Goal: Answer question/provide support

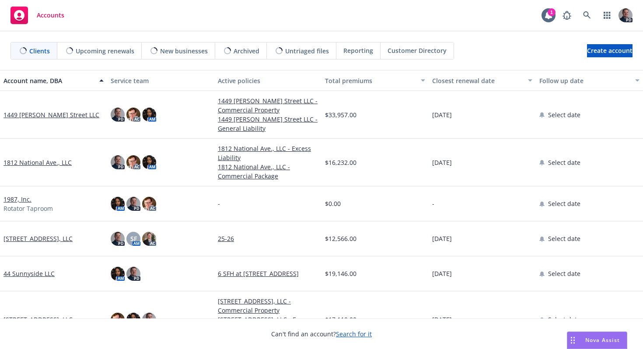
click at [606, 338] on span "Nova Assist" at bounding box center [602, 339] width 35 height 7
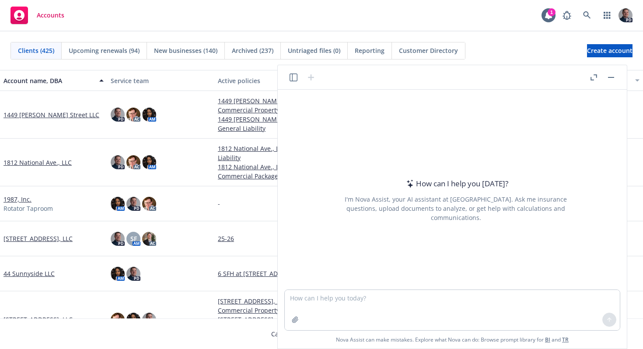
click at [592, 77] on icon "button" at bounding box center [593, 77] width 7 height 6
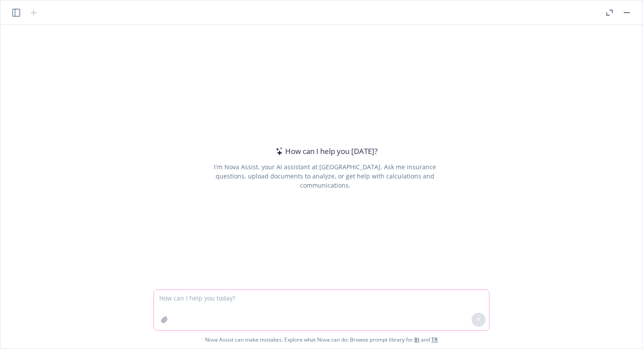
click at [293, 295] on textarea at bounding box center [321, 310] width 335 height 40
click at [161, 318] on icon "button" at bounding box center [164, 319] width 7 height 7
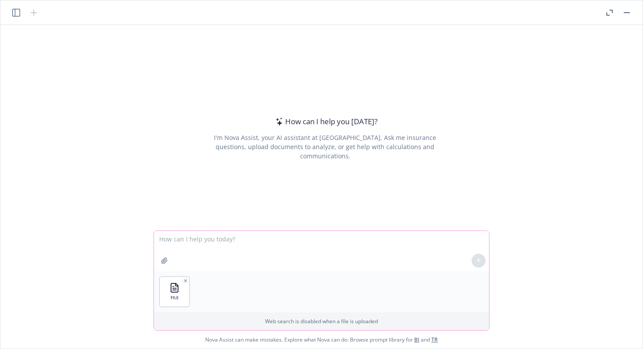
click at [163, 258] on icon "button" at bounding box center [164, 260] width 7 height 7
click at [195, 234] on textarea at bounding box center [321, 251] width 335 height 40
type textarea "P"
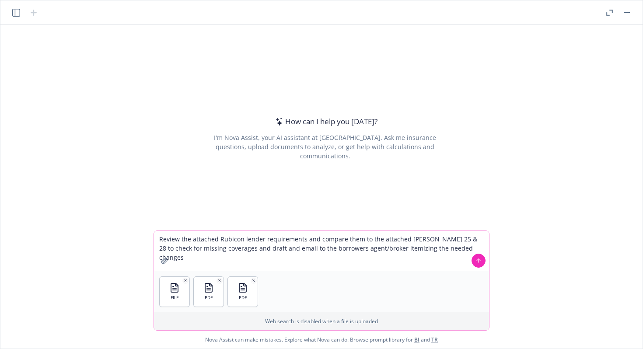
type textarea "Review the attached Rubicon lender requirements and compare them to the attache…"
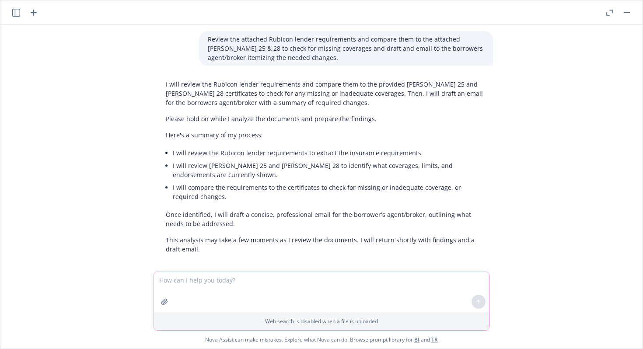
scroll to position [36, 0]
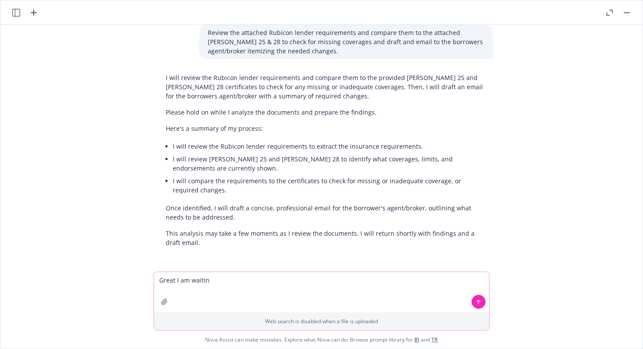
type textarea "Great I am waiting"
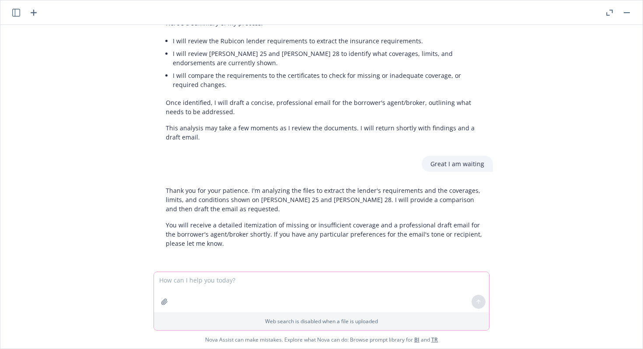
scroll to position [143, 0]
click at [262, 139] on p "This analysis may take a few moments as I review the documents. I will return s…" at bounding box center [325, 131] width 318 height 18
click at [461, 163] on p "Great I am waiting" at bounding box center [457, 162] width 54 height 9
click at [314, 151] on div "docx Updated Insurance Request - Commercial AES001F.docx pdf 24-25 Liab Cert - …" at bounding box center [321, 148] width 635 height 247
click at [310, 289] on textarea at bounding box center [321, 292] width 335 height 40
